Goal: Information Seeking & Learning: Check status

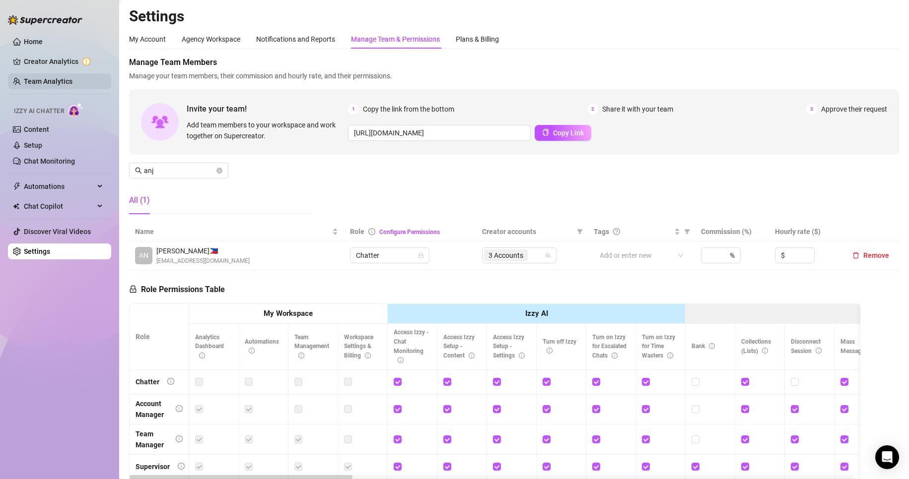
click at [52, 90] on ul "Home Creator Analytics Team Analytics Izzy AI Chatter Content Setup Chat Monito…" at bounding box center [59, 147] width 103 height 234
click at [46, 81] on link "Team Analytics" at bounding box center [48, 81] width 49 height 8
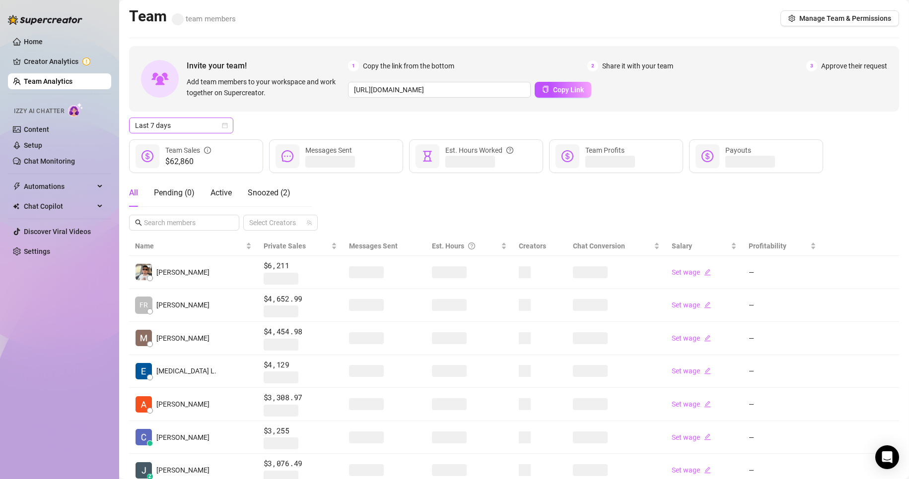
click at [153, 132] on span "Last 7 days" at bounding box center [181, 125] width 92 height 15
click at [161, 214] on div "Custom date" at bounding box center [181, 208] width 88 height 11
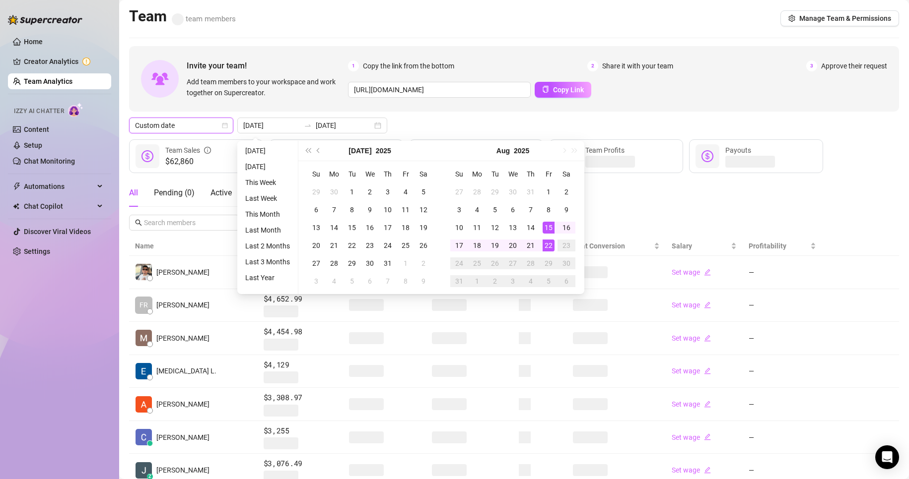
type input "[DATE]"
click at [551, 247] on div "22" at bounding box center [548, 246] width 12 height 12
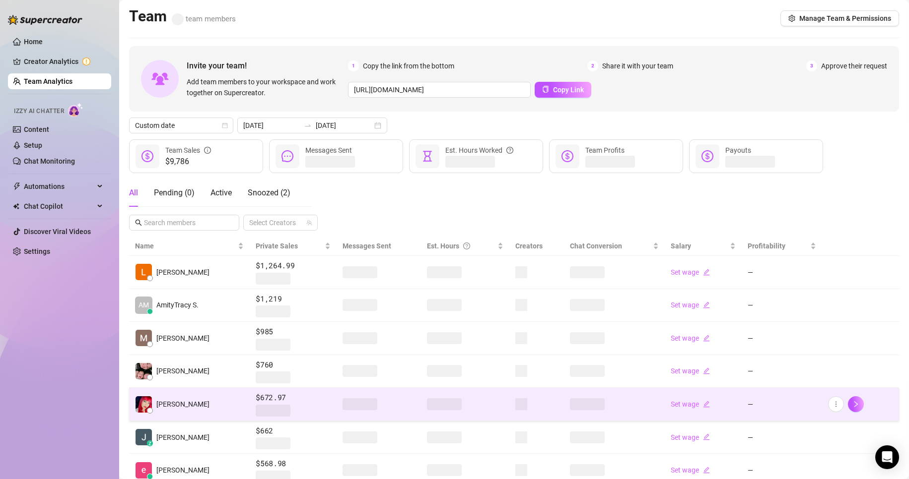
scroll to position [99, 0]
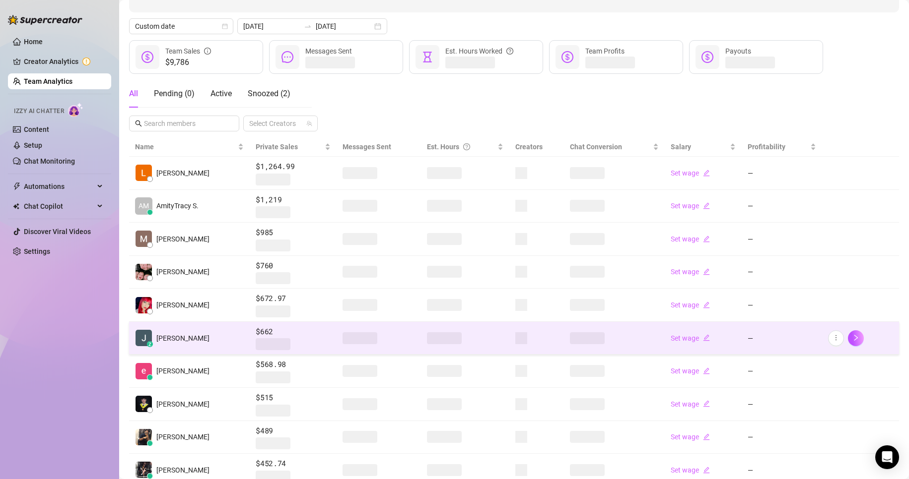
click at [217, 335] on td "z [PERSON_NAME]" at bounding box center [189, 338] width 121 height 33
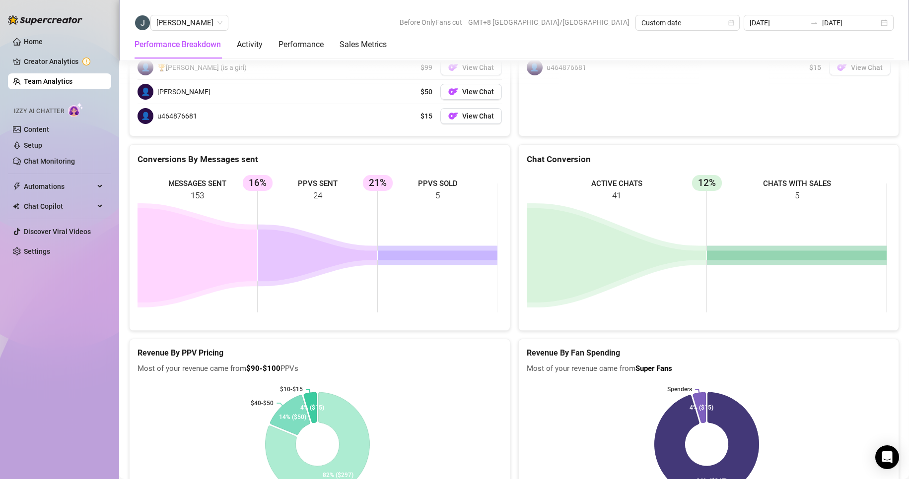
scroll to position [1385, 0]
